Goal: Transaction & Acquisition: Purchase product/service

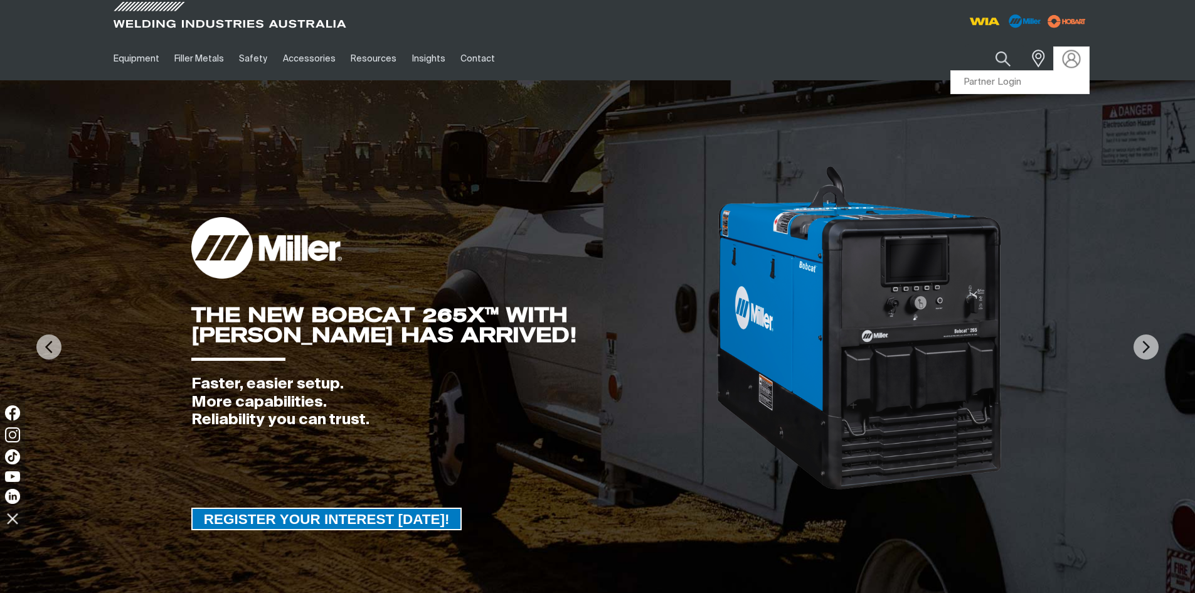
click at [1073, 53] on img at bounding box center [1071, 59] width 18 height 18
click at [990, 82] on link "Partner Login" at bounding box center [1020, 82] width 138 height 23
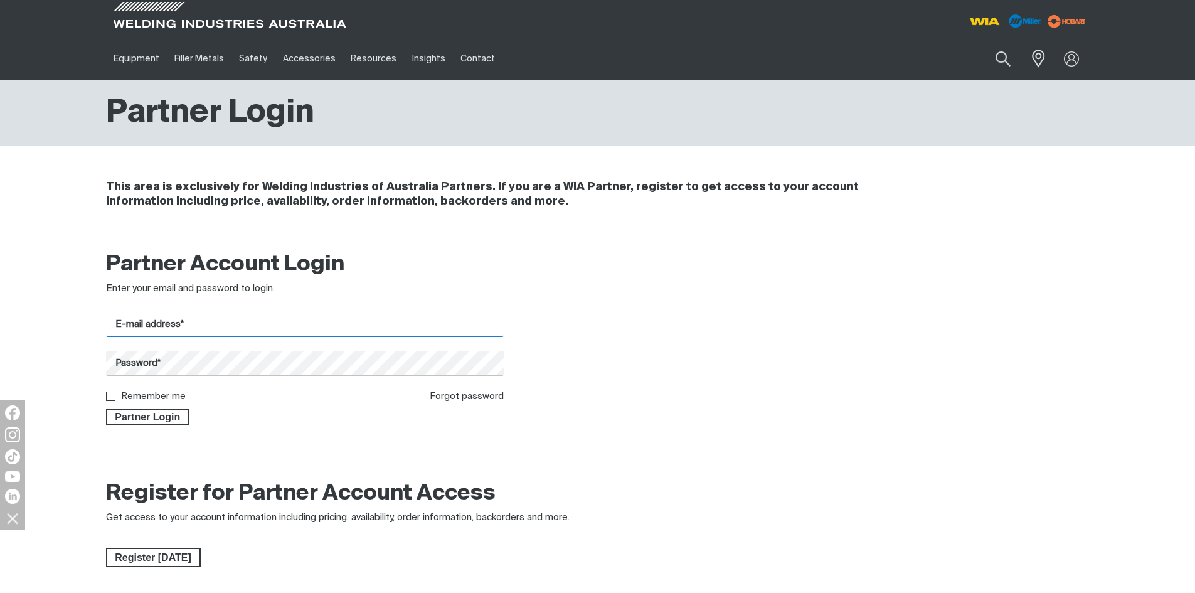
click at [172, 323] on input "E-mail address*" at bounding box center [305, 324] width 398 height 24
type input "[PERSON_NAME][EMAIL_ADDRESS][DOMAIN_NAME]"
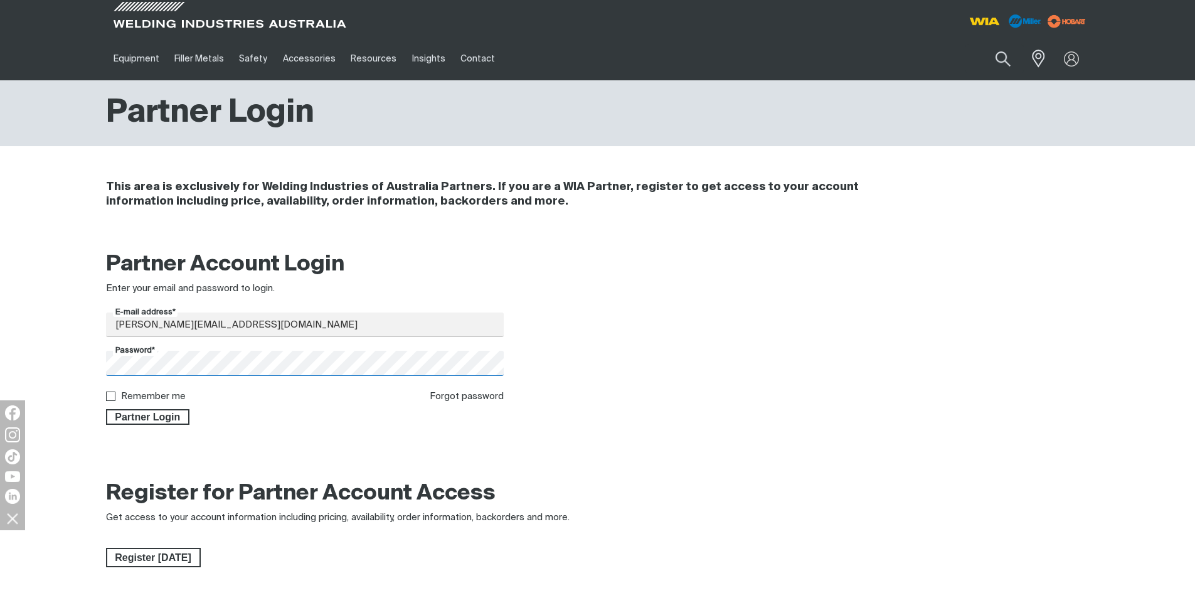
click at [106, 409] on button "Partner Login" at bounding box center [148, 417] width 84 height 16
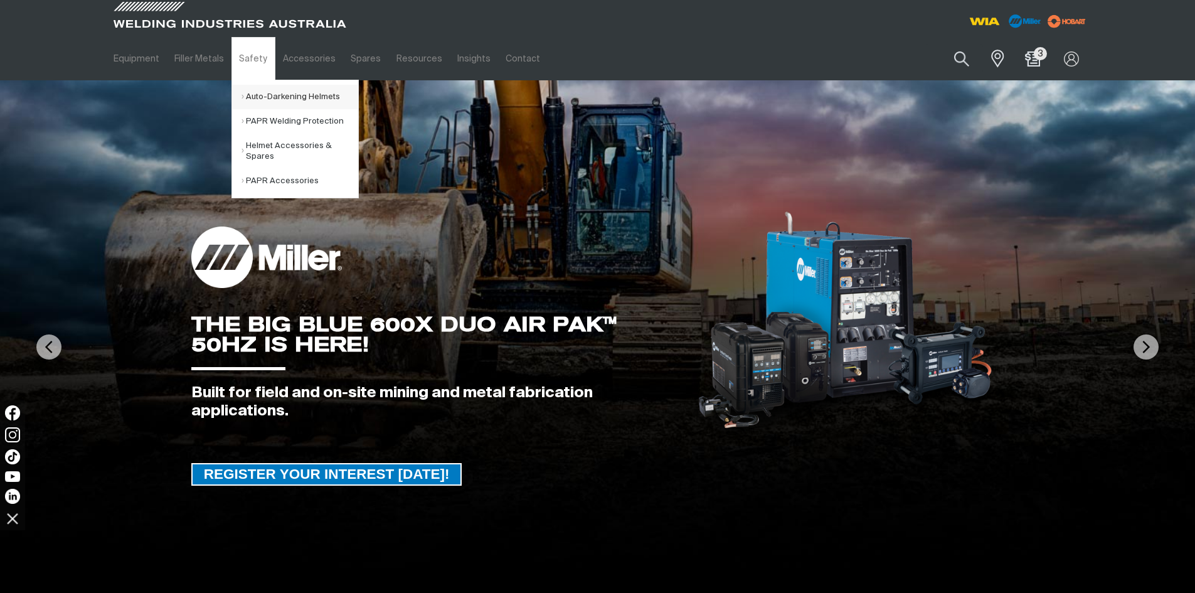
click at [258, 93] on link "Auto-Darkening Helmets" at bounding box center [300, 97] width 117 height 24
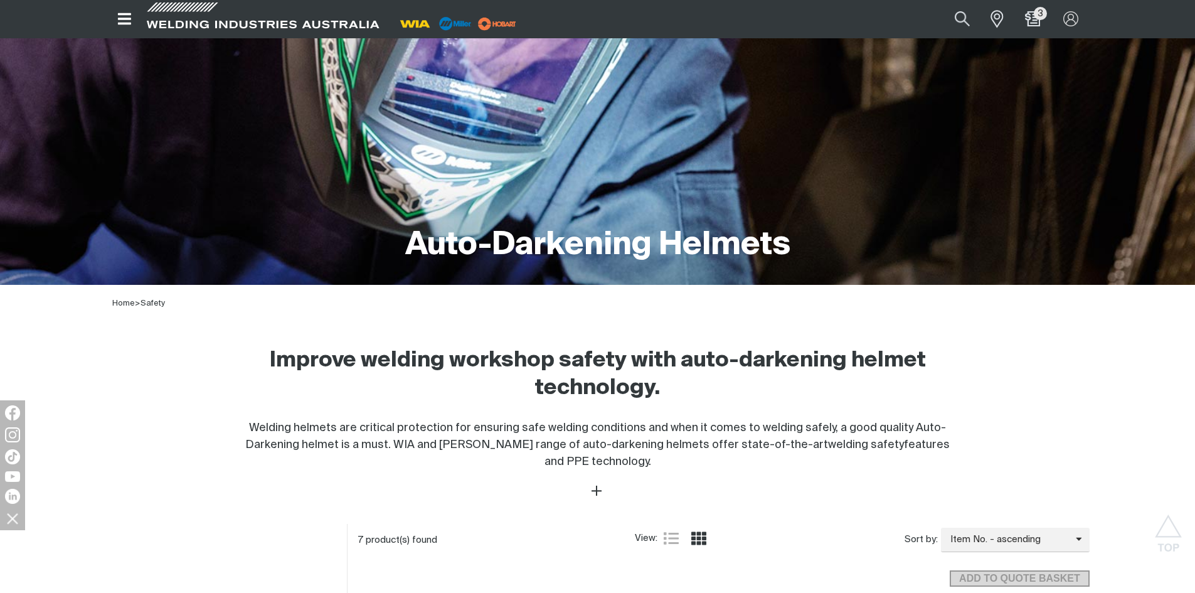
scroll to position [63, 0]
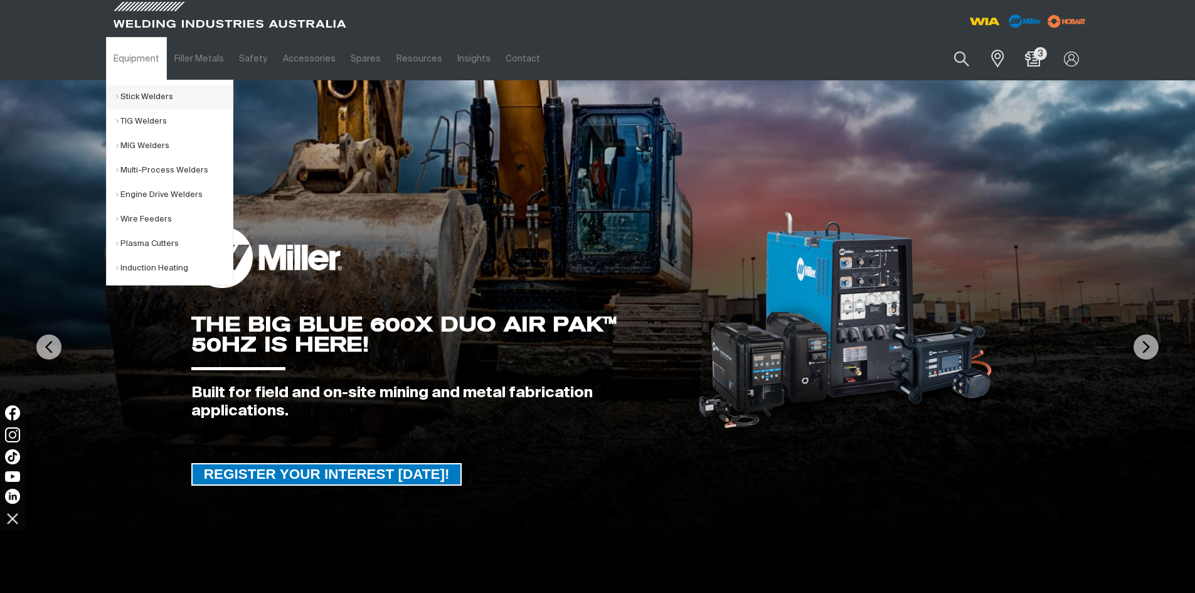
click at [152, 97] on link "Stick Welders" at bounding box center [174, 97] width 117 height 24
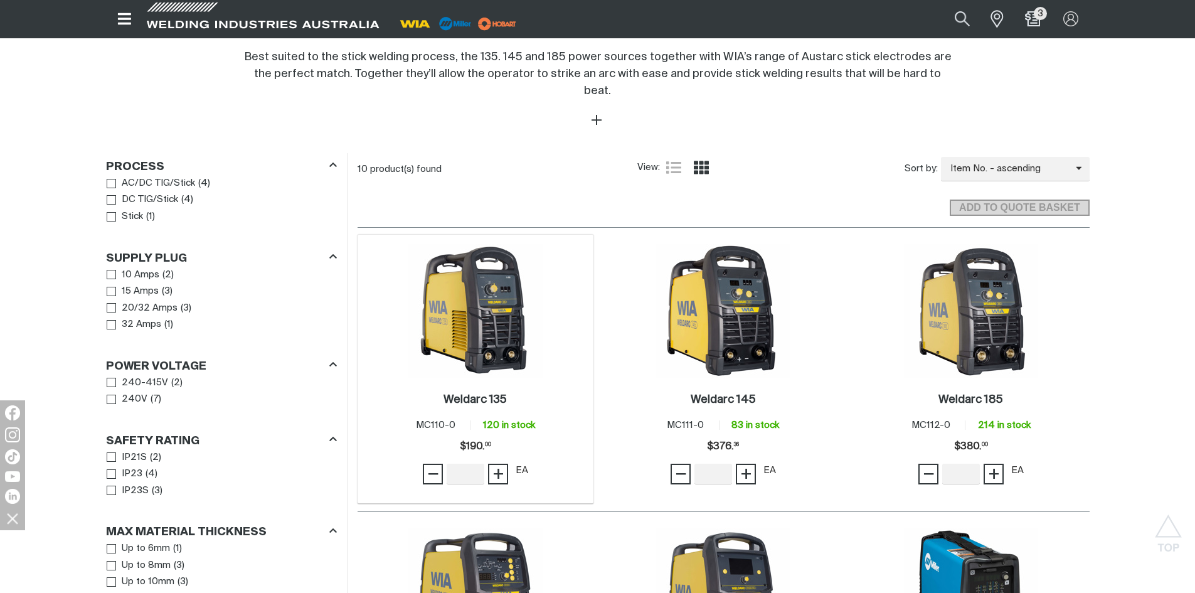
scroll to position [502, 0]
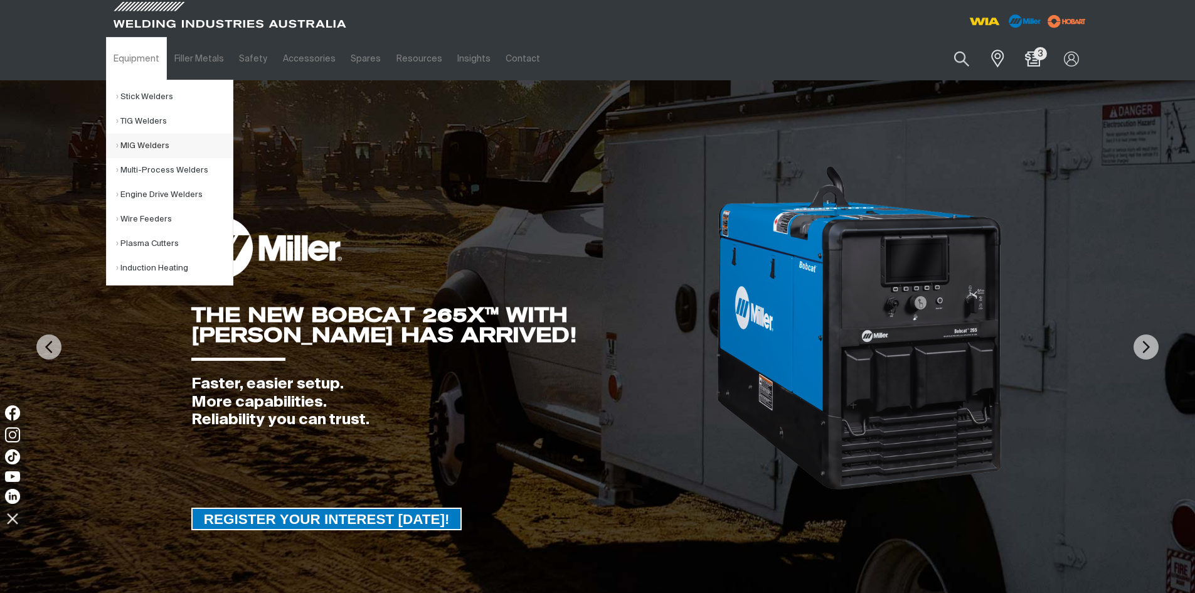
click at [159, 141] on link "MIG Welders" at bounding box center [174, 146] width 117 height 24
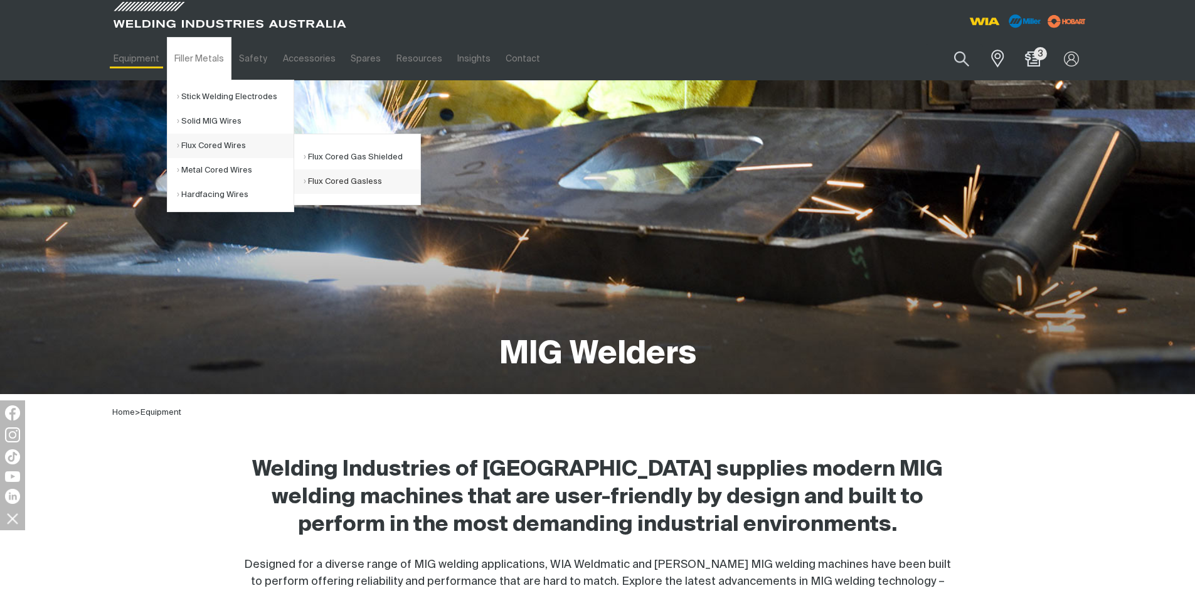
click at [354, 177] on link "Flux Cored Gasless" at bounding box center [362, 181] width 117 height 24
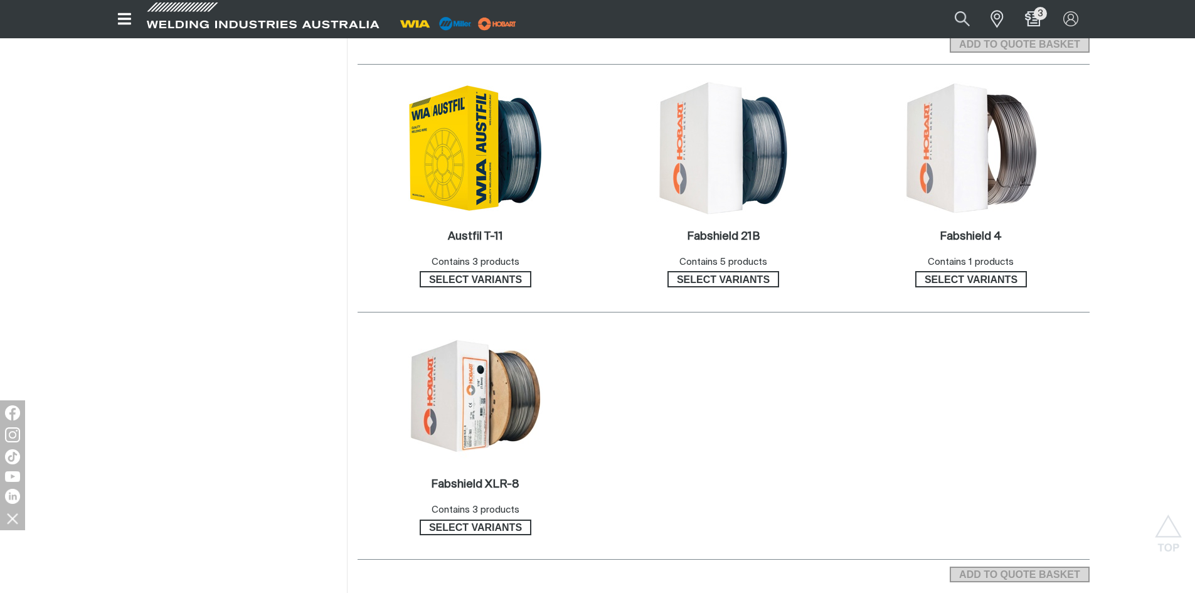
scroll to position [439, 0]
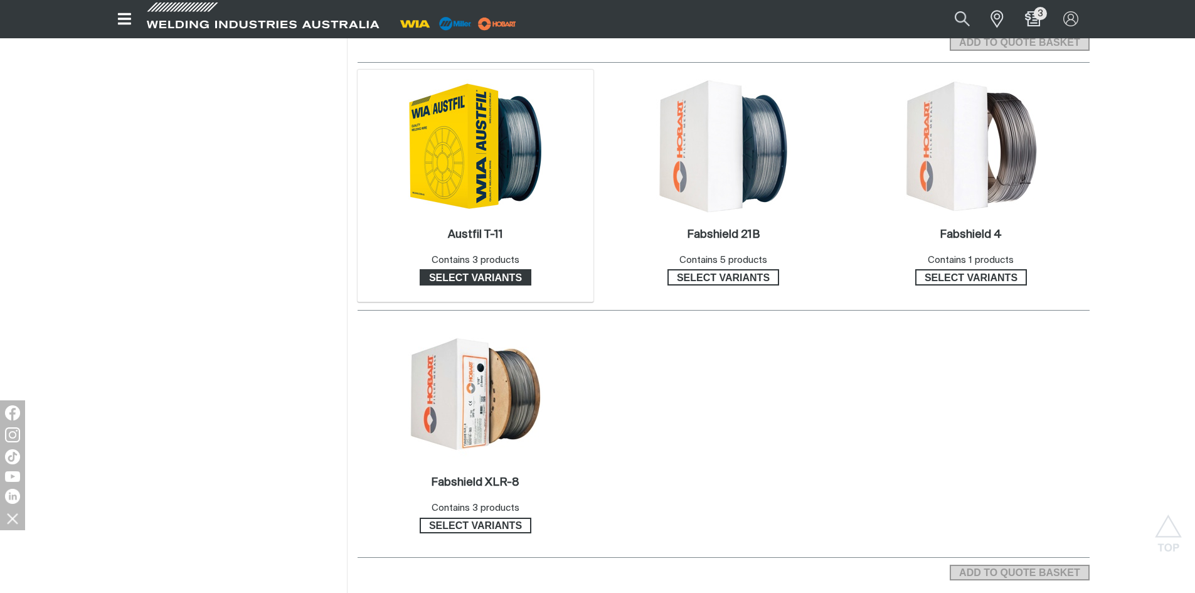
click at [482, 279] on span "Select variants" at bounding box center [475, 277] width 109 height 16
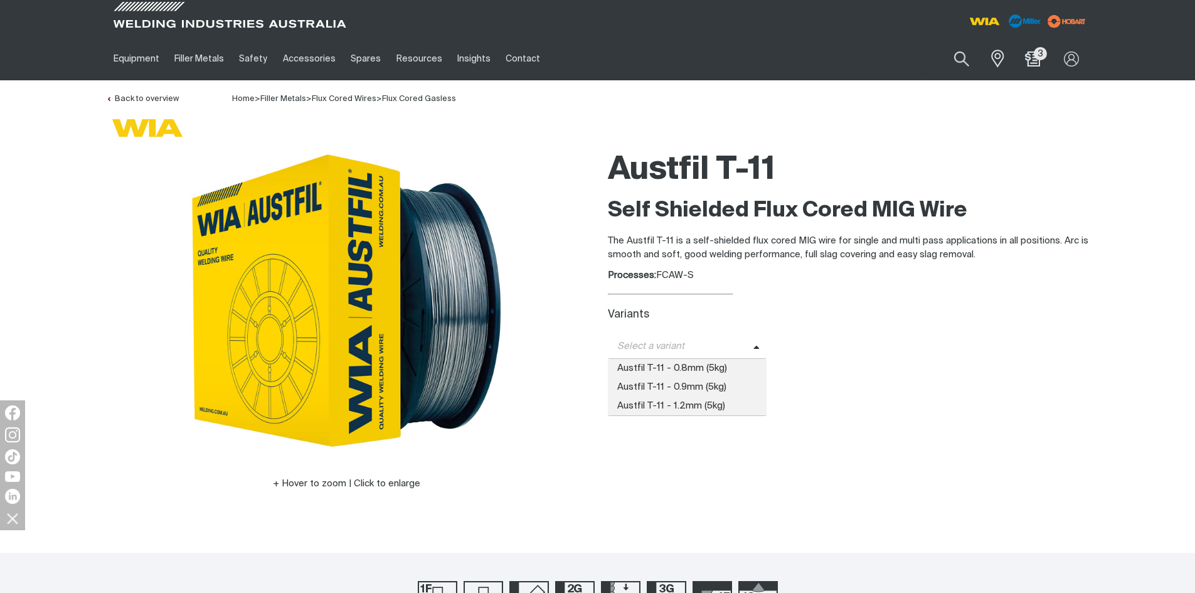
click at [753, 350] on icon at bounding box center [756, 347] width 6 height 9
click at [721, 402] on span "Austfil T-11 - 1.2mm (5kg)" at bounding box center [687, 406] width 159 height 19
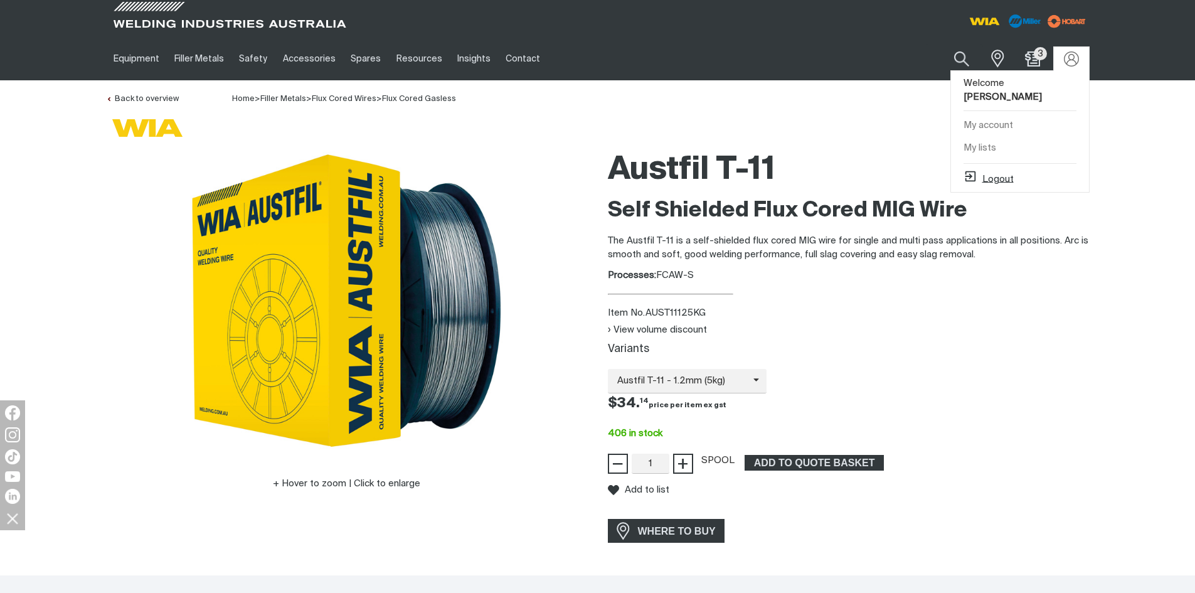
click at [986, 169] on button "Logout" at bounding box center [989, 176] width 50 height 15
